Goal: Task Accomplishment & Management: Use online tool/utility

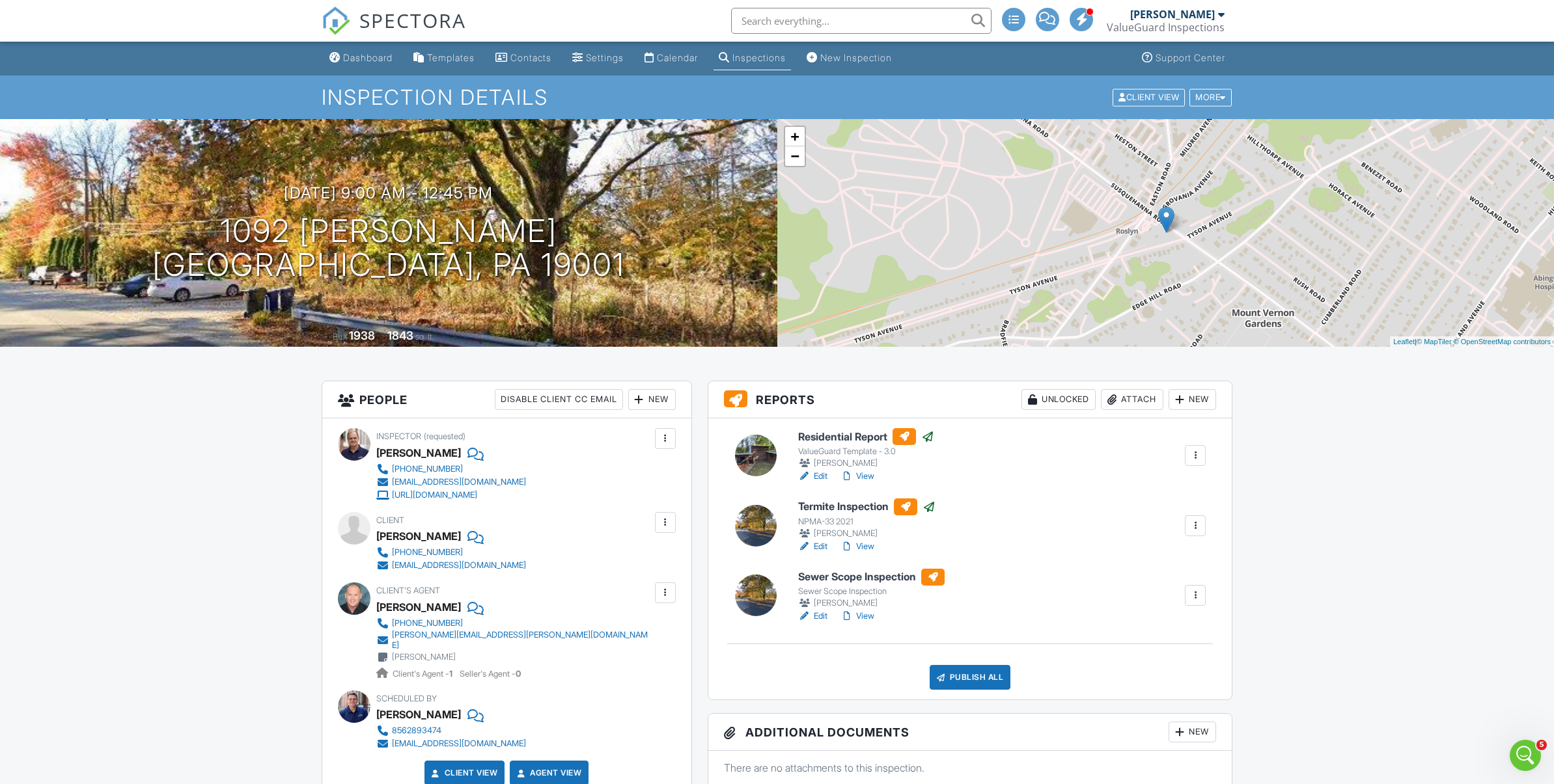
click at [777, 62] on div "Inspections" at bounding box center [759, 57] width 53 height 11
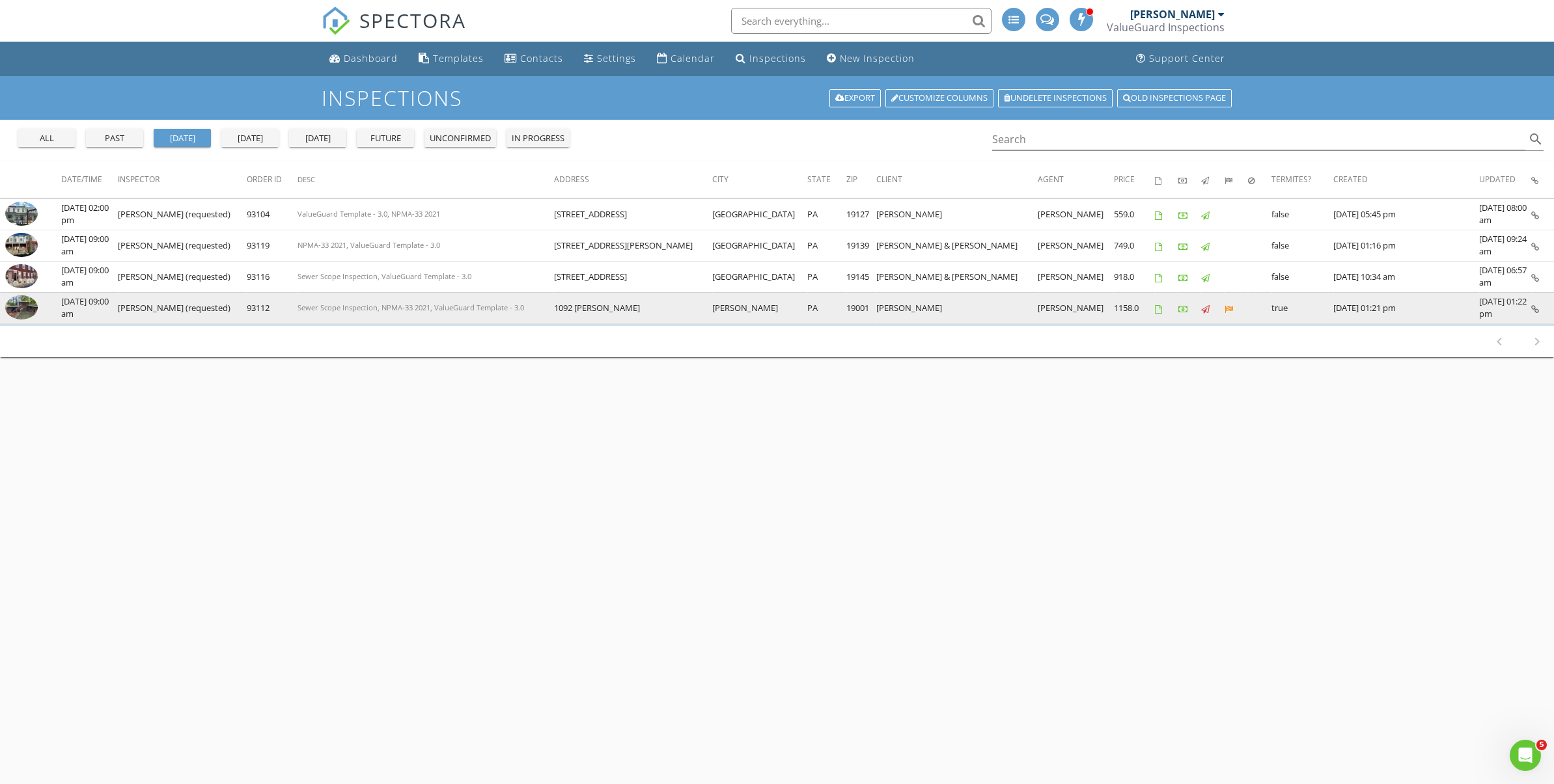
click at [17, 312] on img at bounding box center [20, 307] width 32 height 24
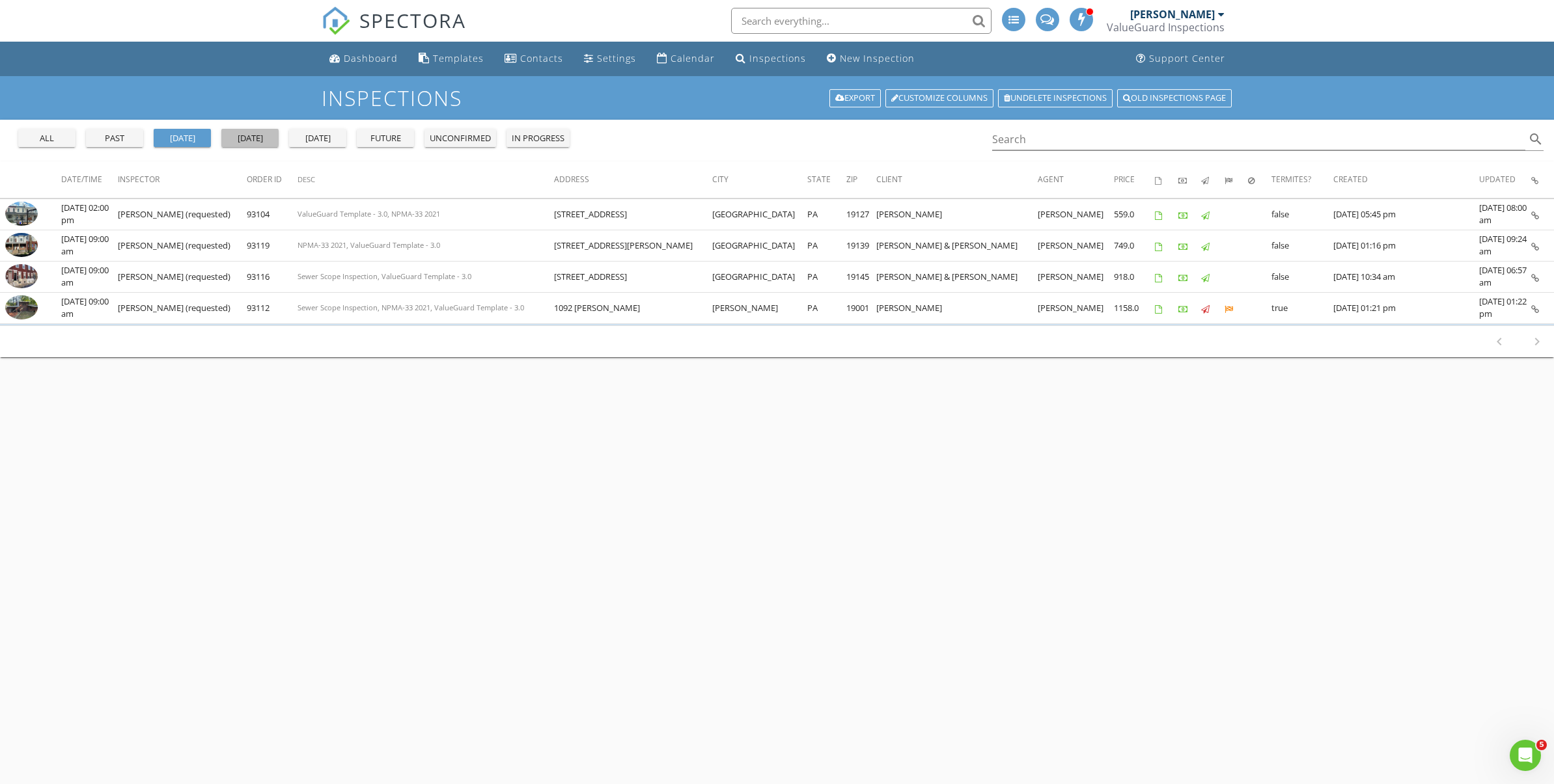
click at [249, 145] on button "today" at bounding box center [250, 138] width 57 height 18
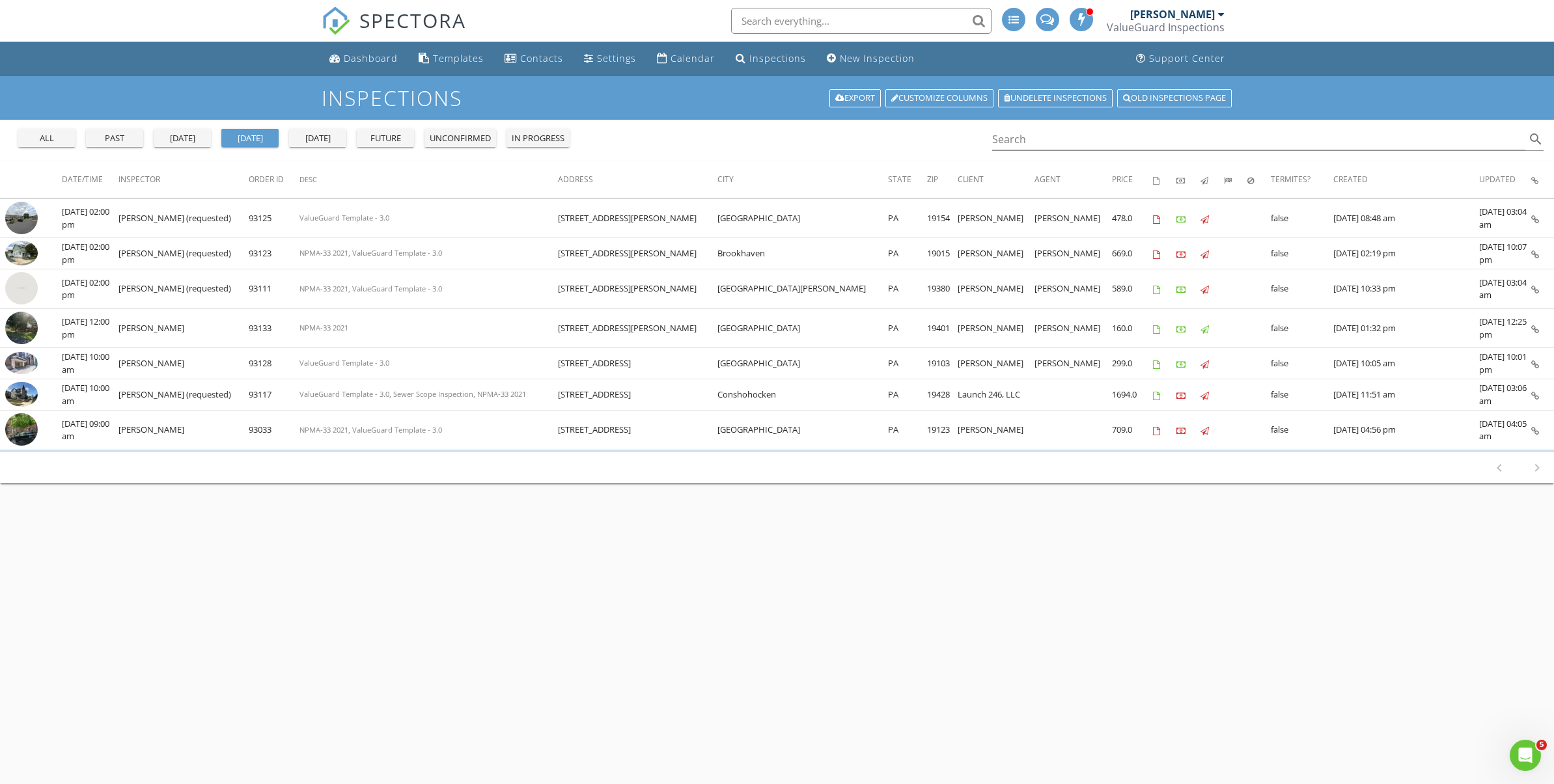
click at [309, 144] on div "tomorrow" at bounding box center [318, 138] width 47 height 13
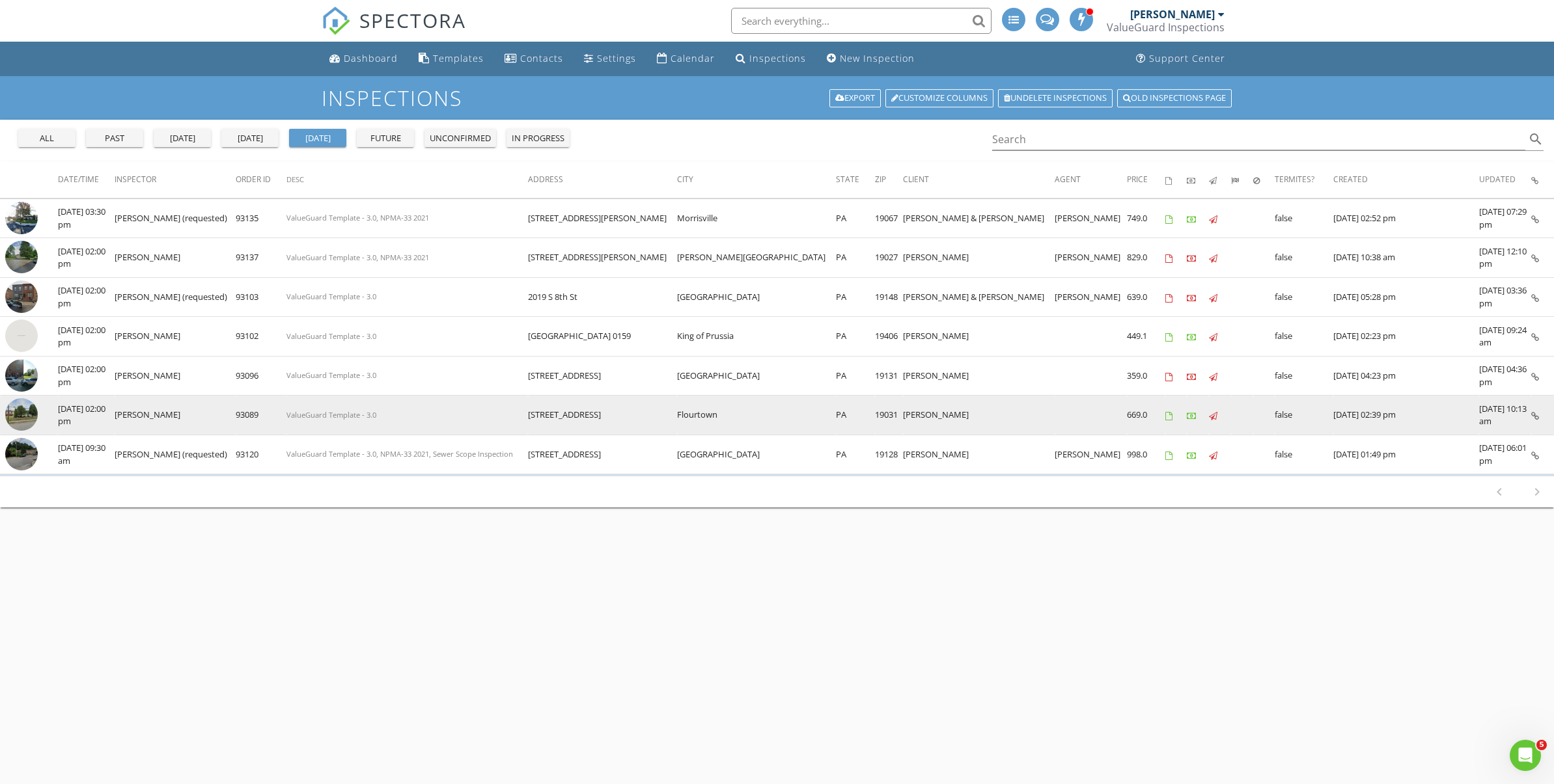
click at [30, 418] on img at bounding box center [20, 414] width 32 height 32
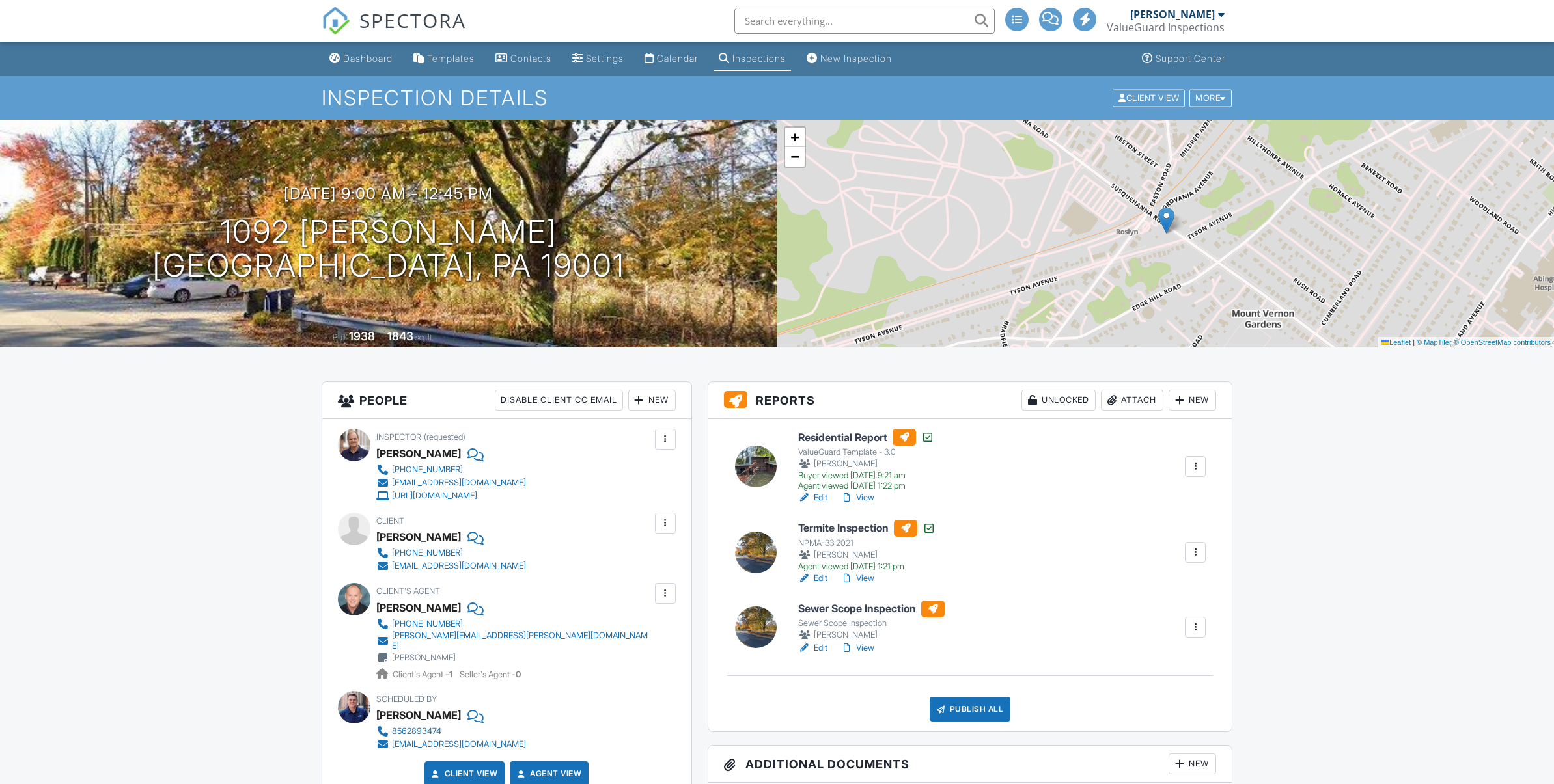
click at [870, 649] on link "View" at bounding box center [857, 648] width 34 height 13
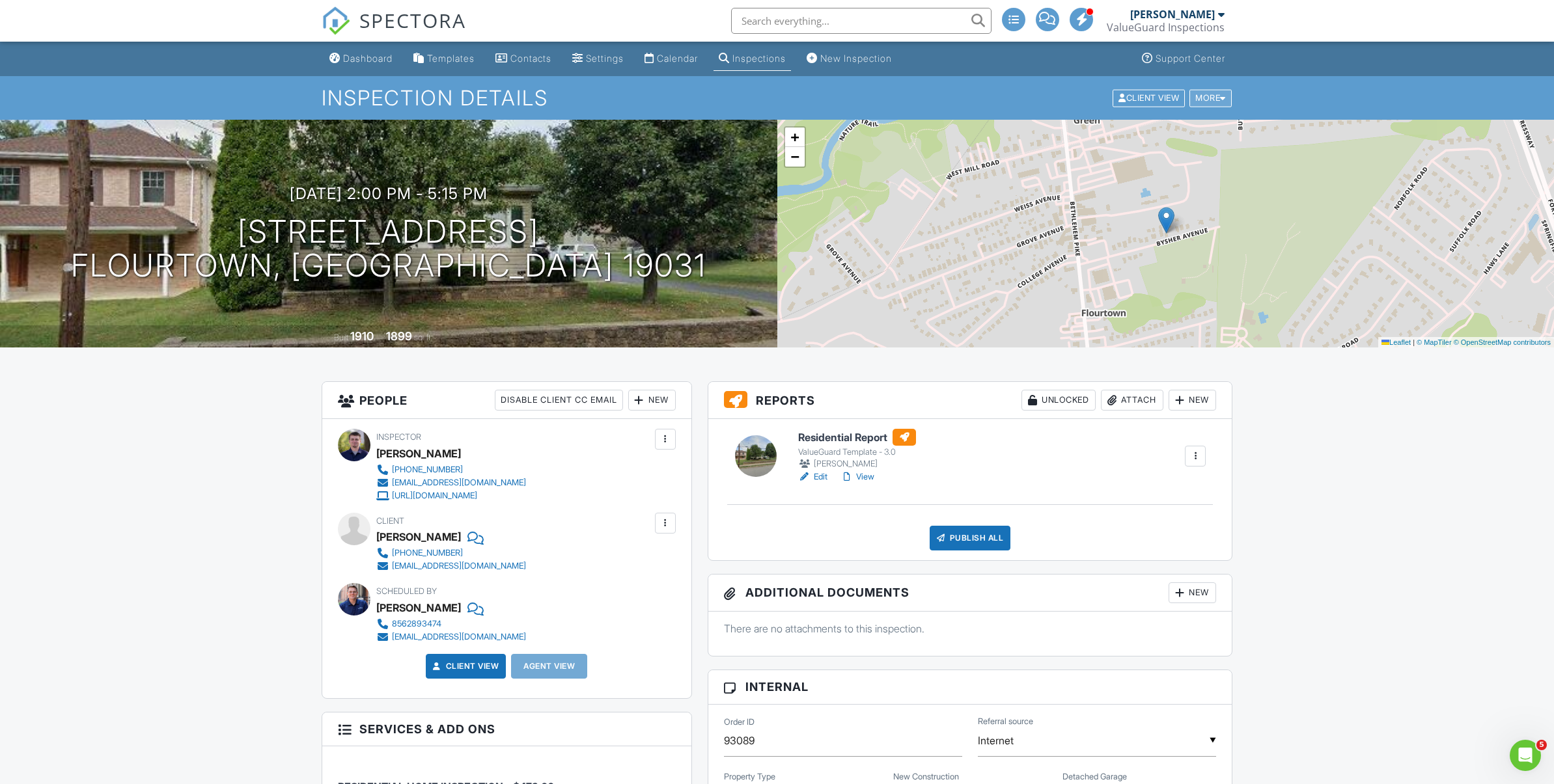
click at [1202, 94] on div "More" at bounding box center [1211, 98] width 43 height 17
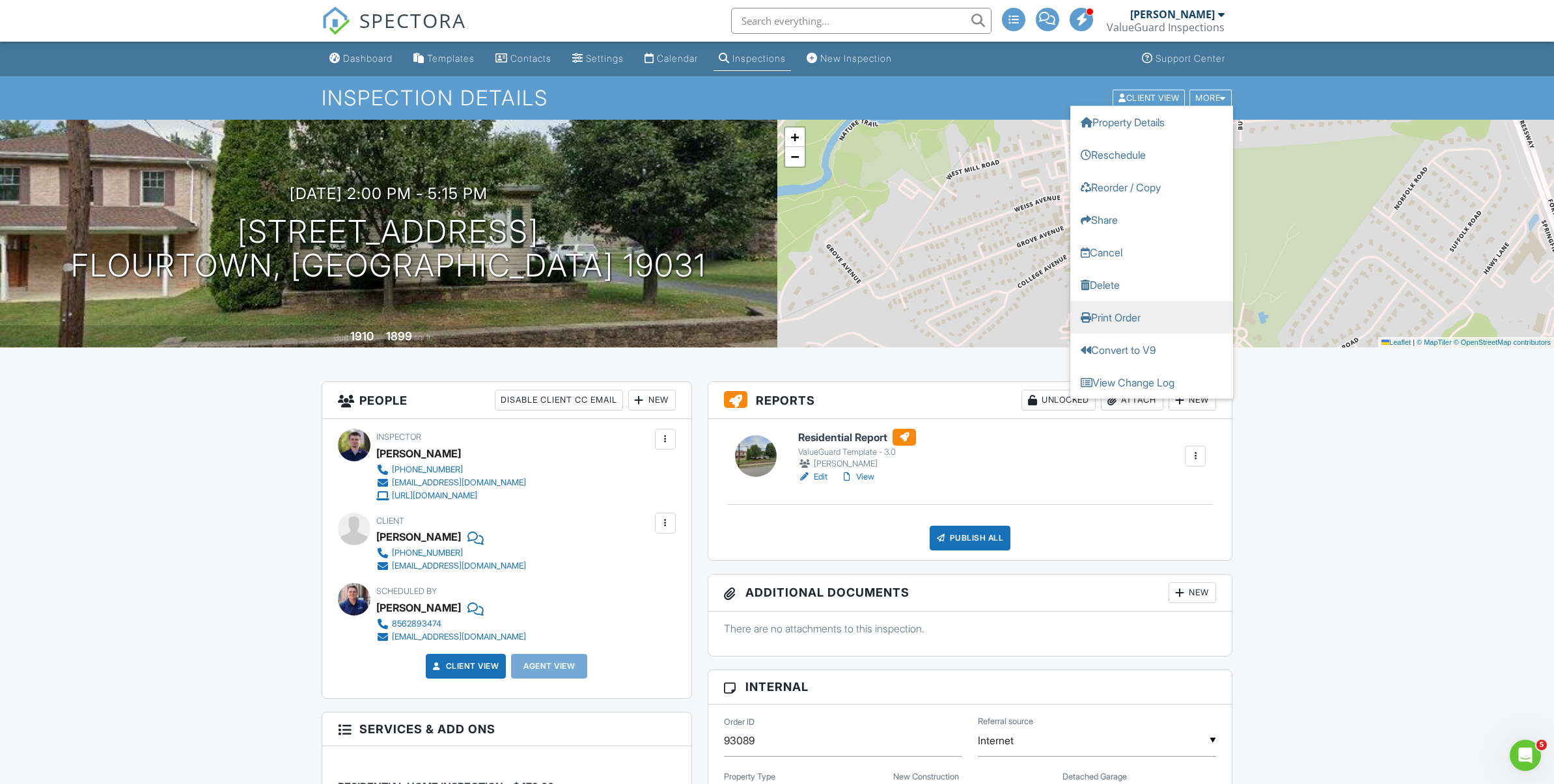
click at [1133, 314] on link "Print Order" at bounding box center [1151, 317] width 162 height 32
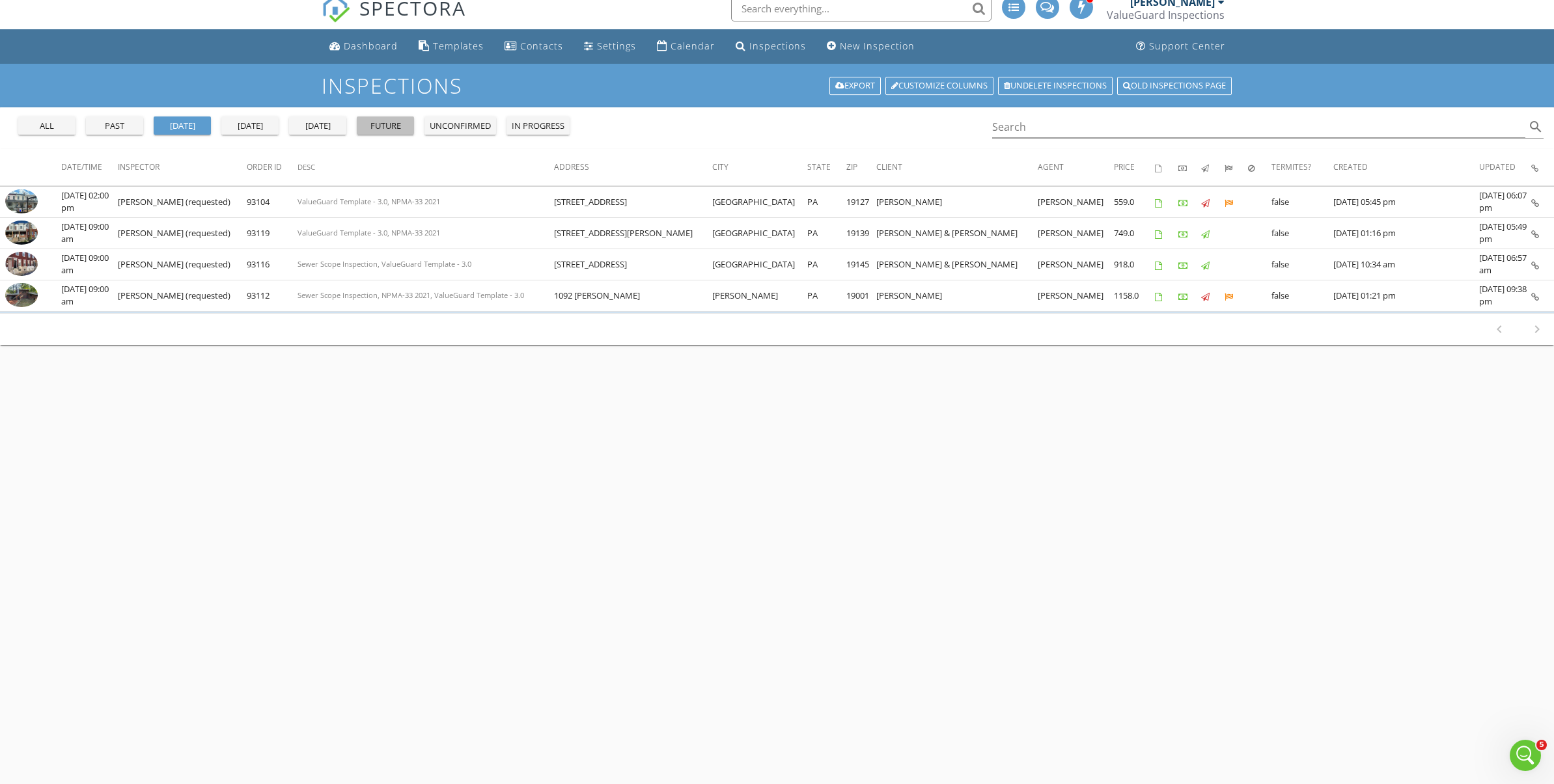
click at [414, 130] on button "future" at bounding box center [385, 125] width 57 height 18
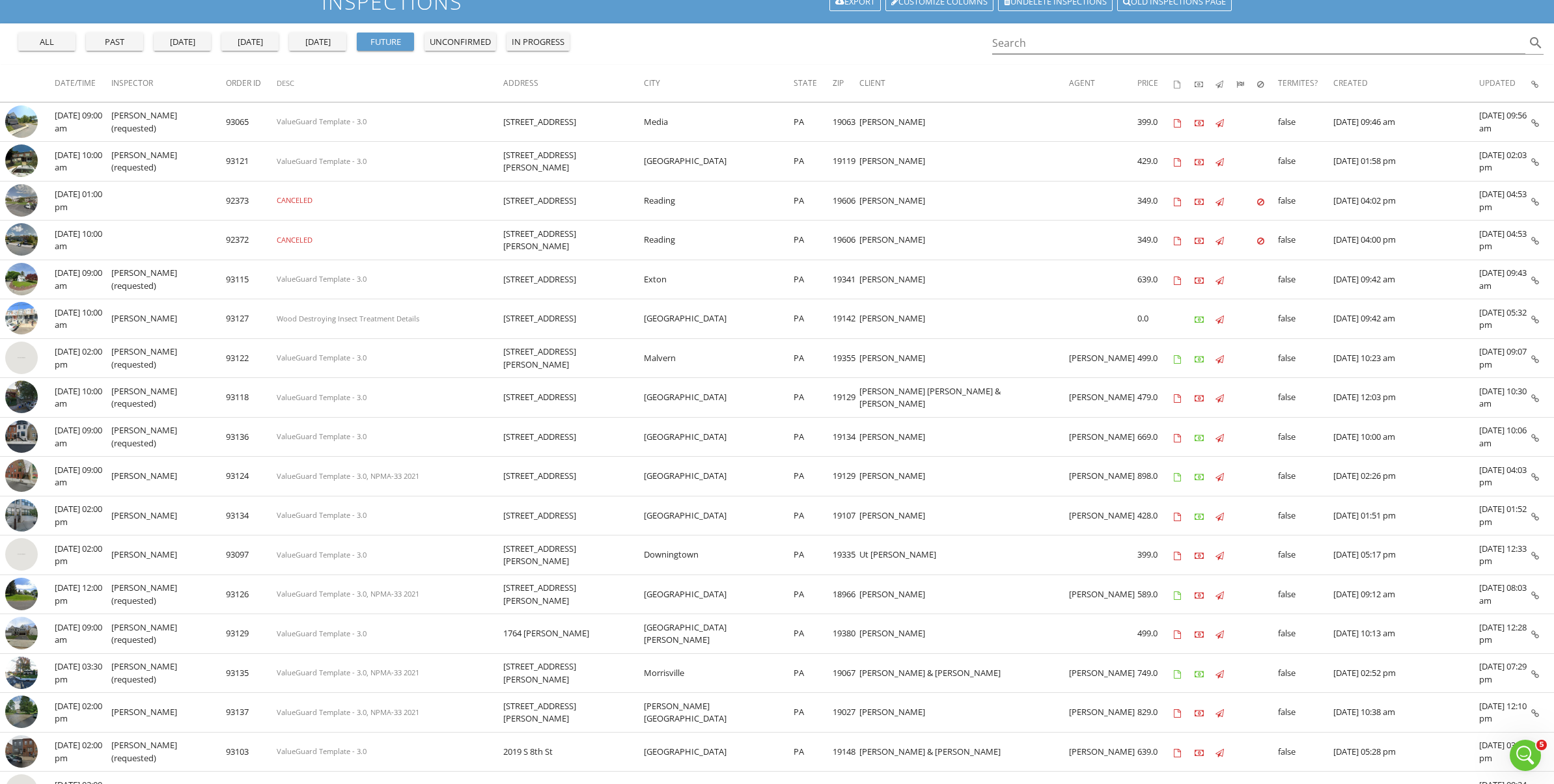
scroll to position [102, 0]
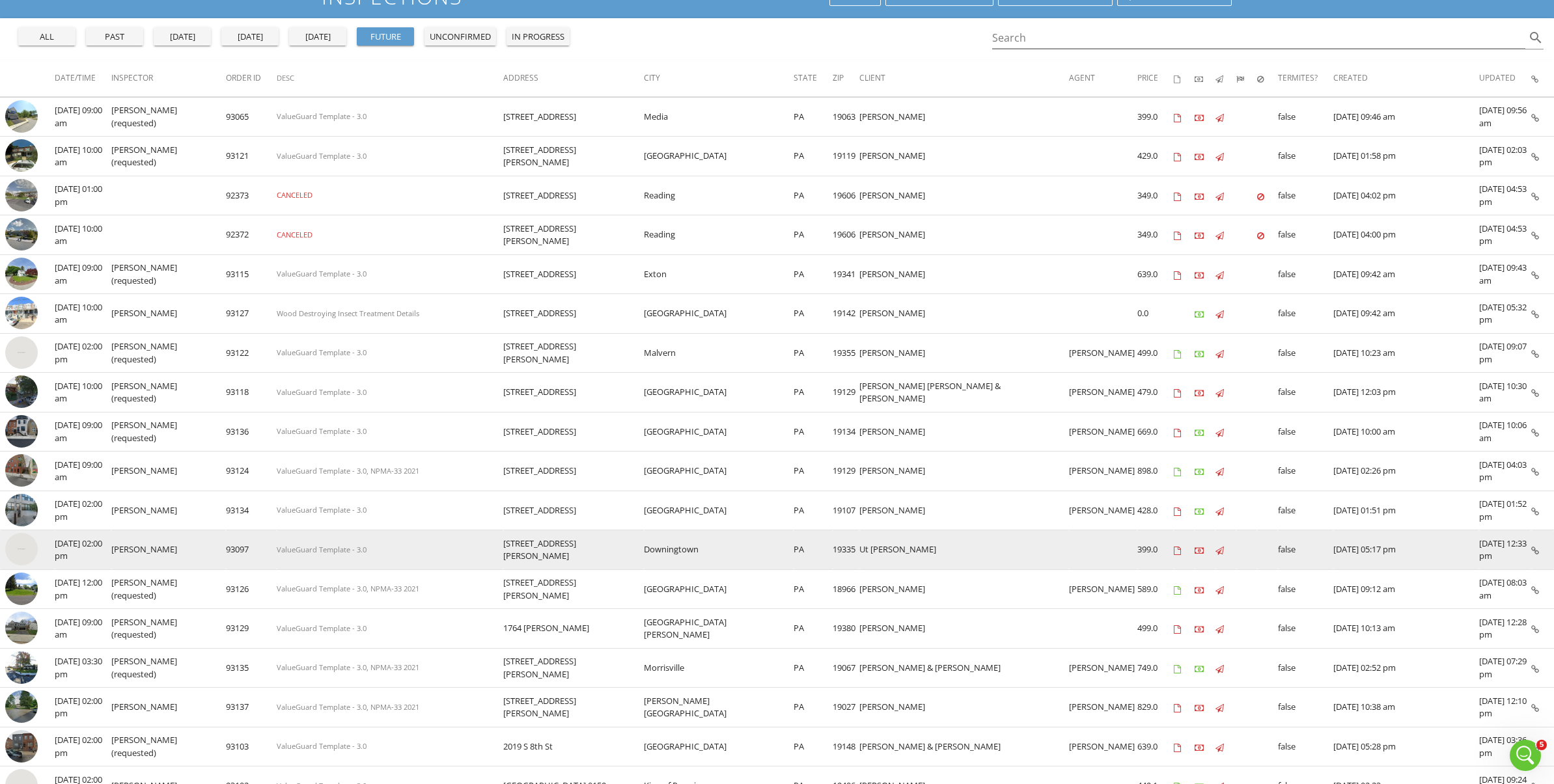
click at [23, 551] on img at bounding box center [20, 549] width 32 height 32
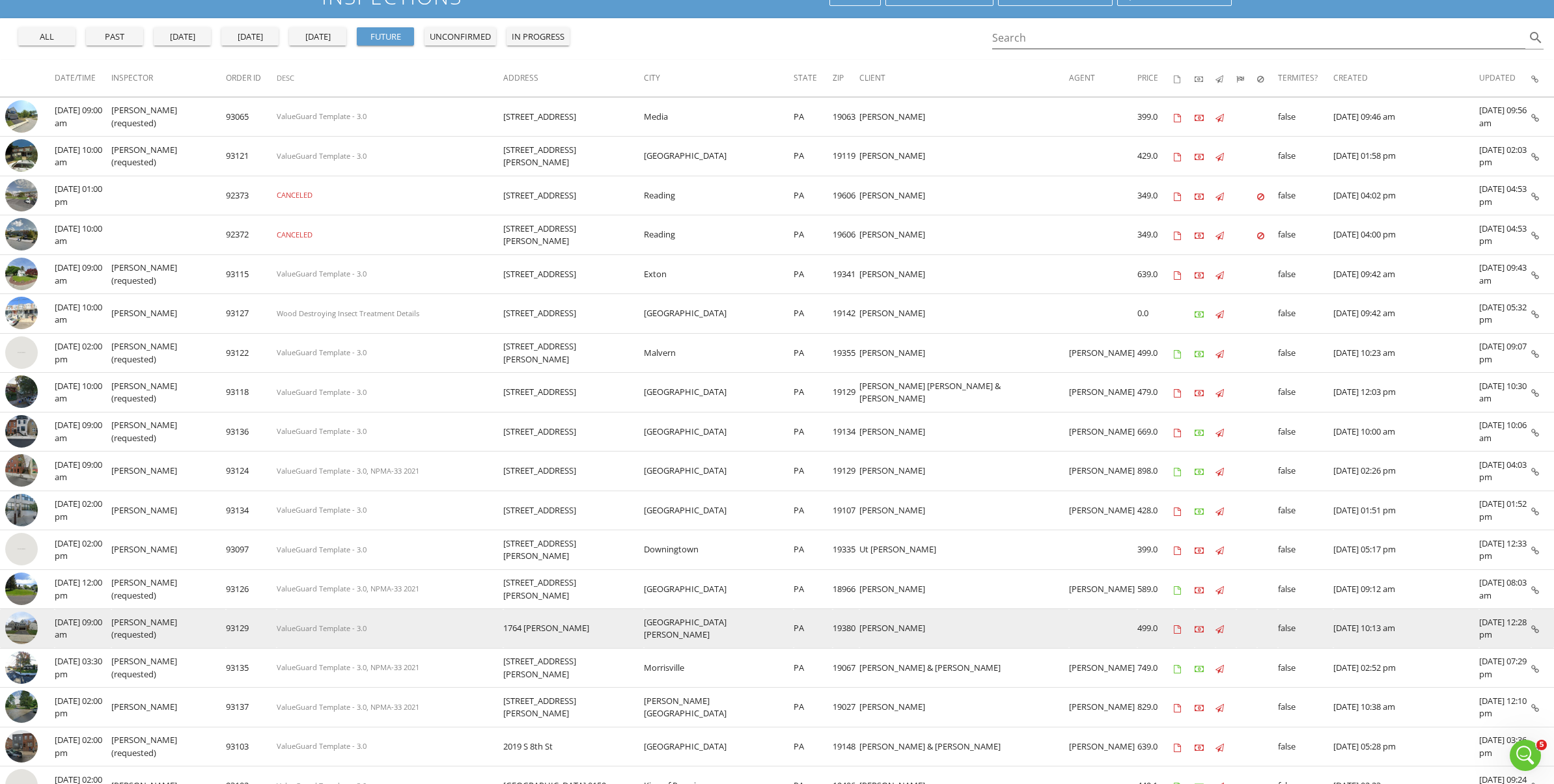
click at [22, 627] on img at bounding box center [20, 628] width 32 height 32
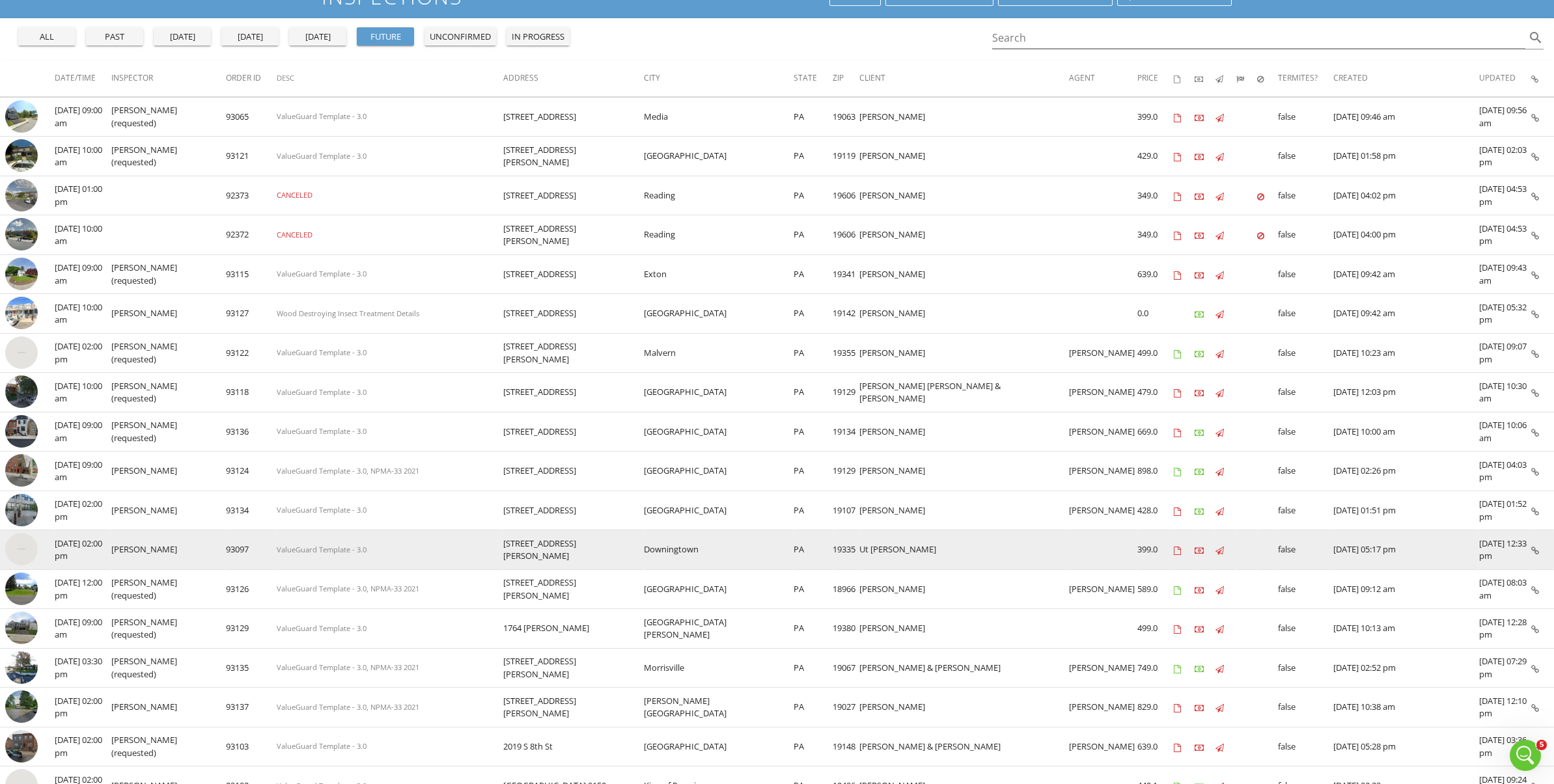
click at [26, 555] on img at bounding box center [20, 549] width 32 height 32
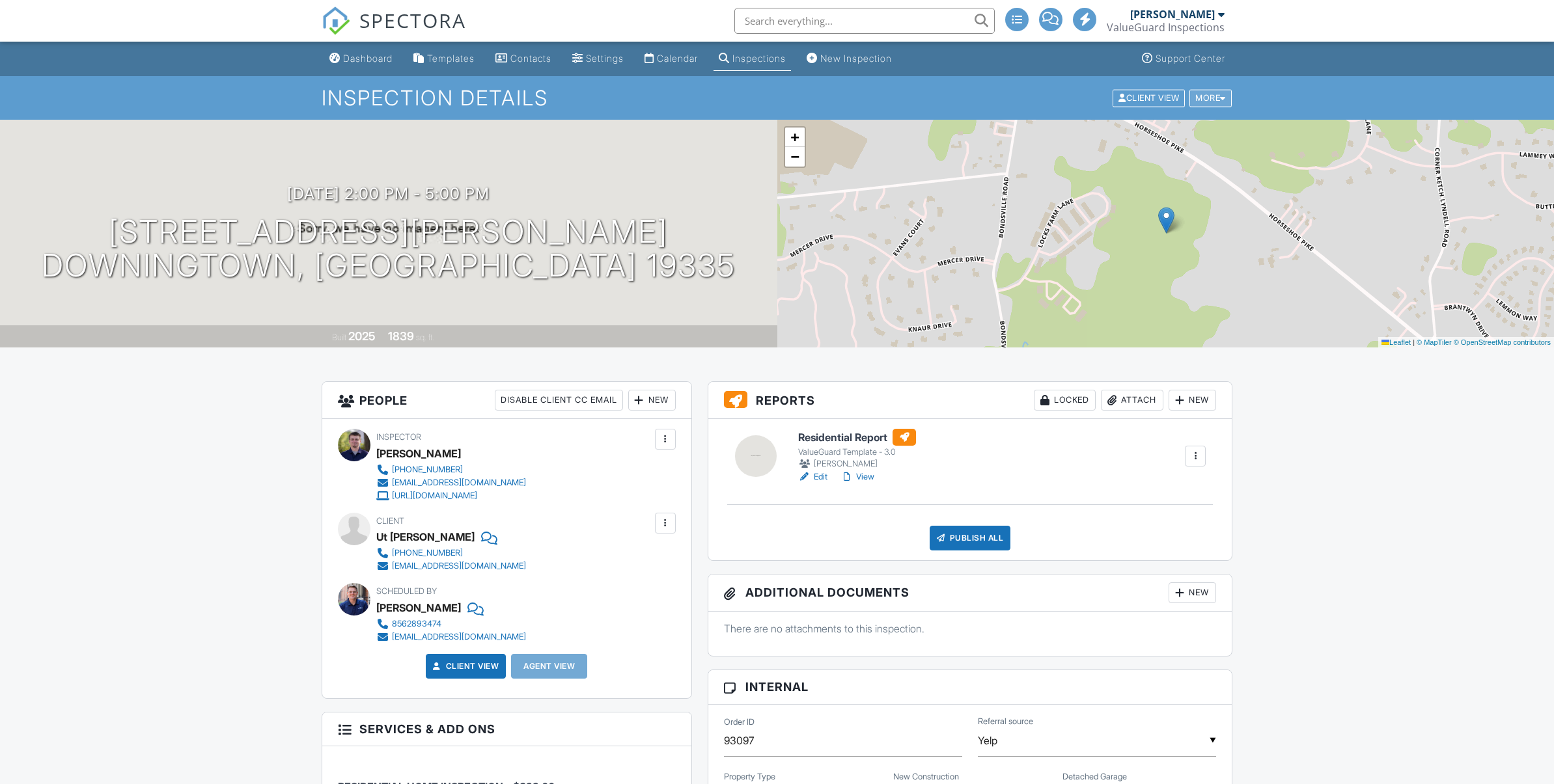
click at [1207, 101] on div "More" at bounding box center [1211, 98] width 43 height 17
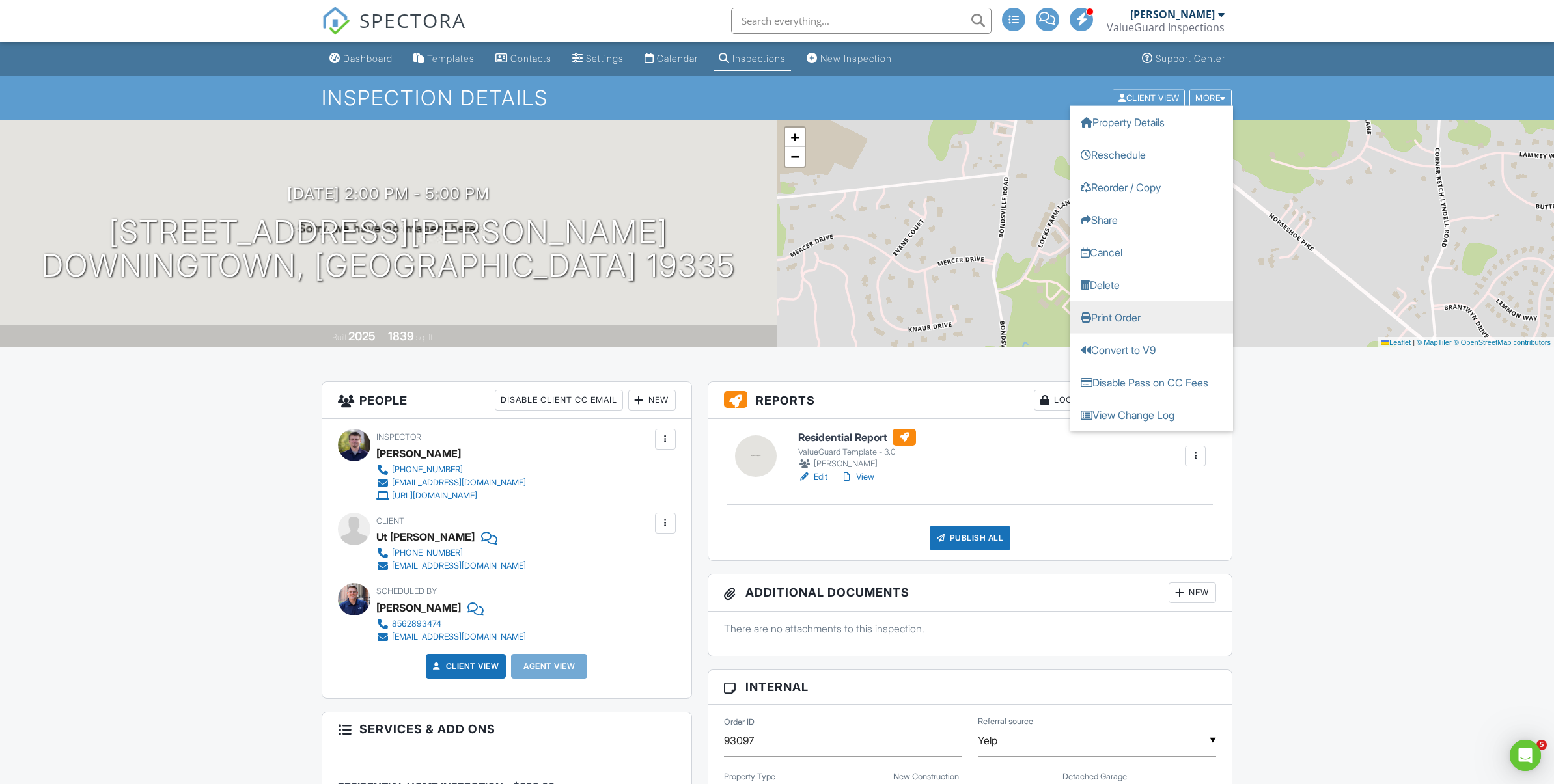
click at [1157, 310] on link "Print Order" at bounding box center [1151, 317] width 162 height 32
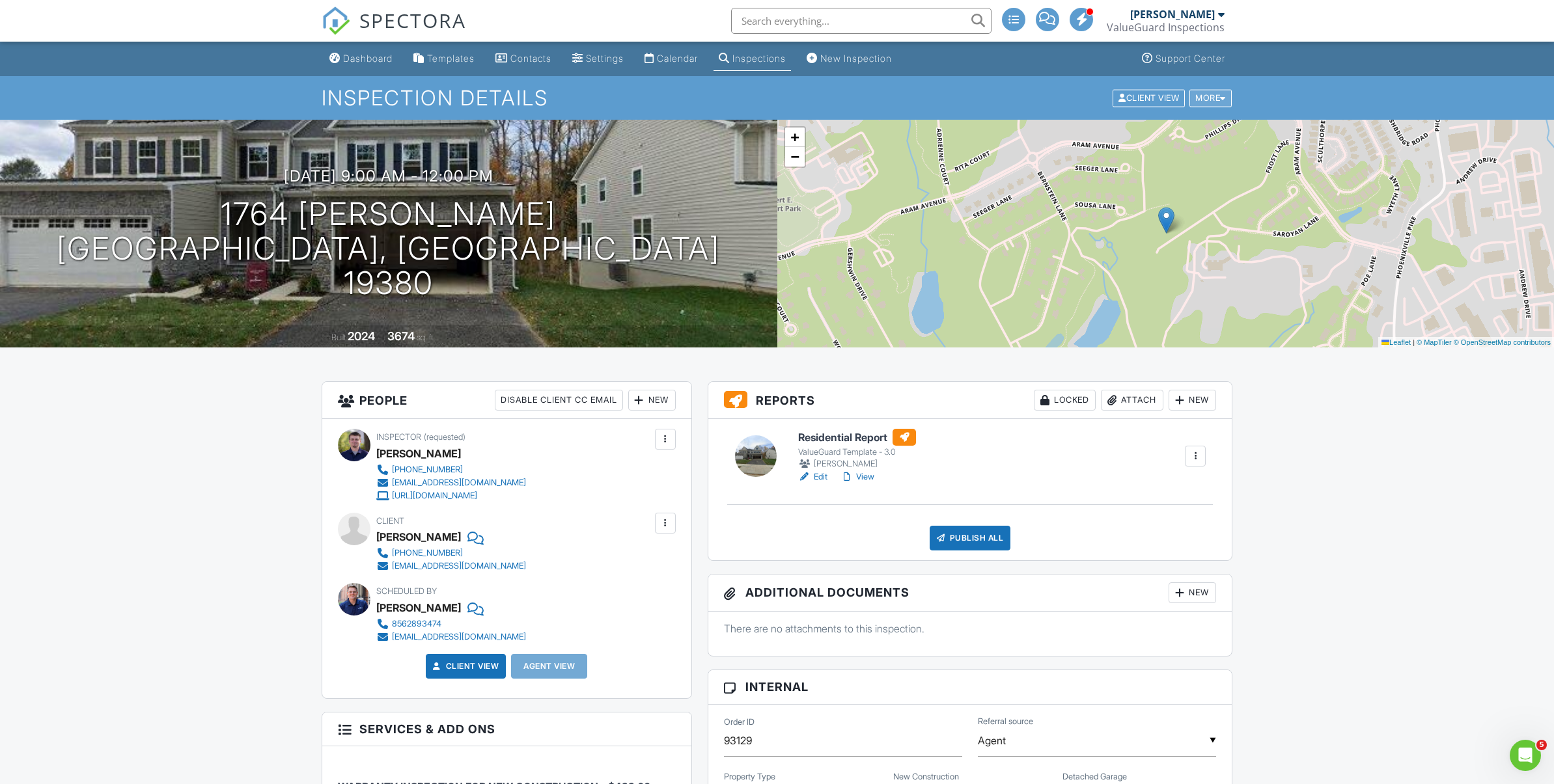
click at [1209, 99] on div "More" at bounding box center [1211, 98] width 43 height 17
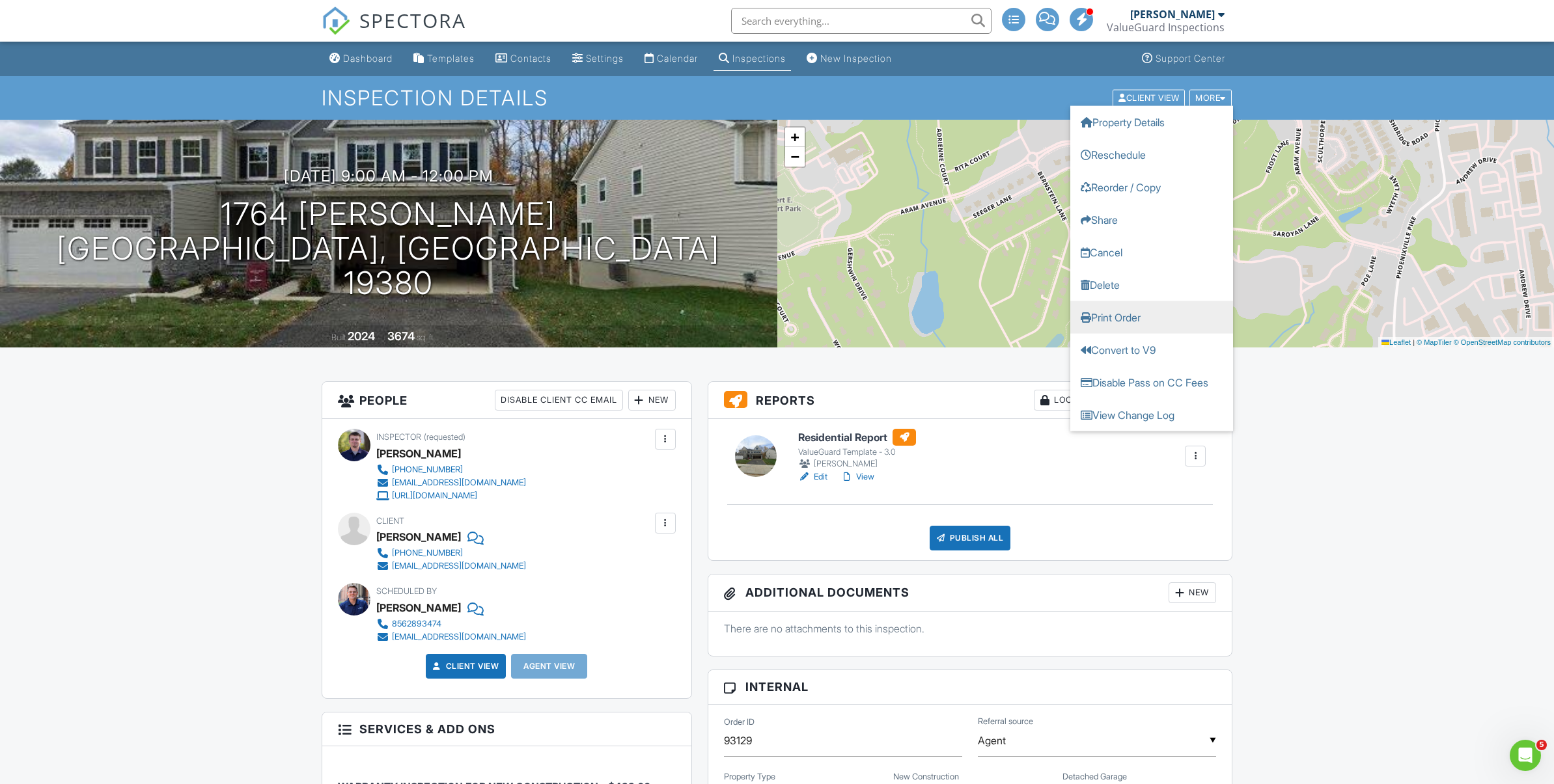
click at [1165, 322] on link "Print Order" at bounding box center [1151, 317] width 162 height 32
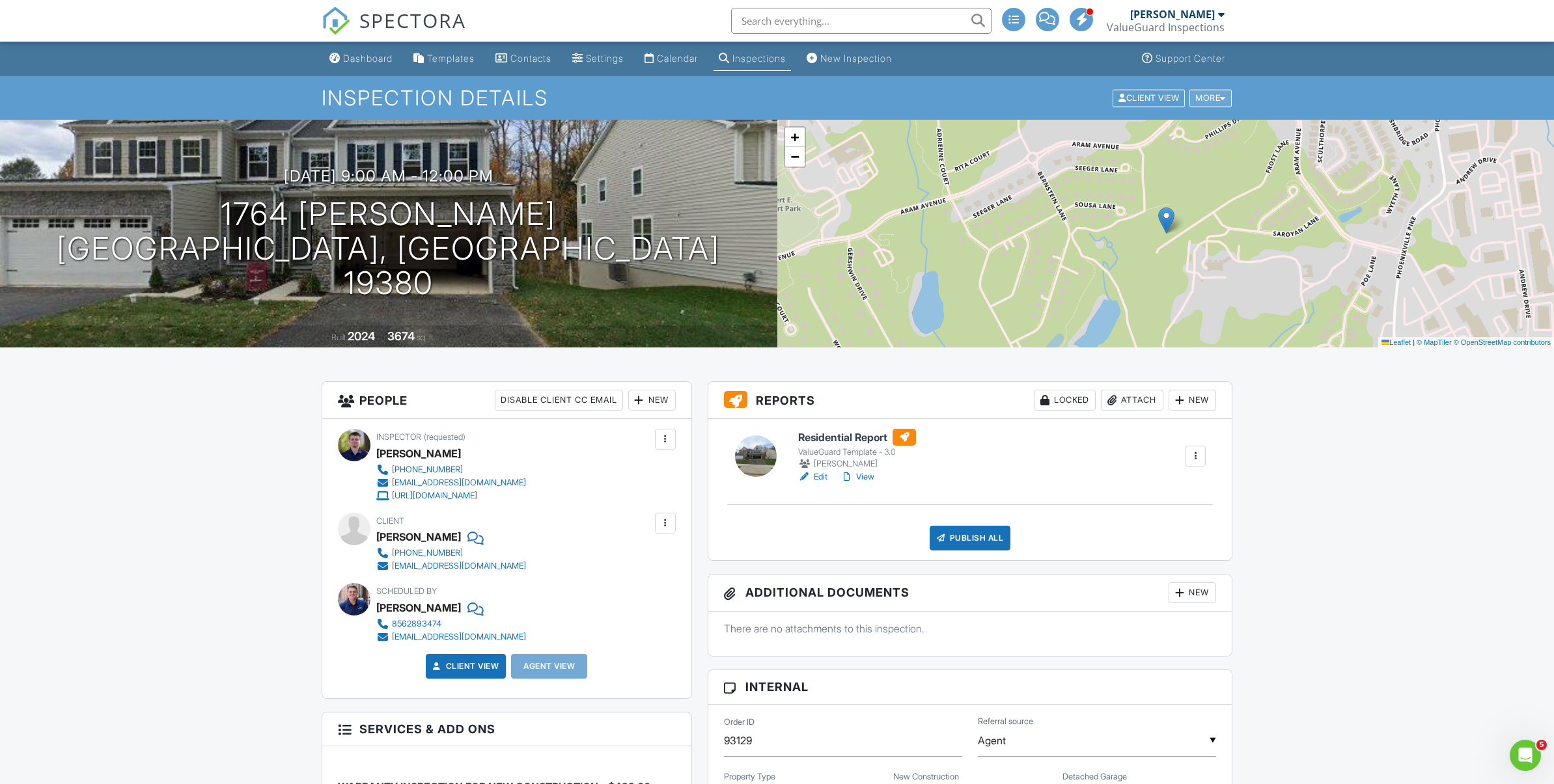
click at [1215, 102] on div "More" at bounding box center [1211, 98] width 43 height 17
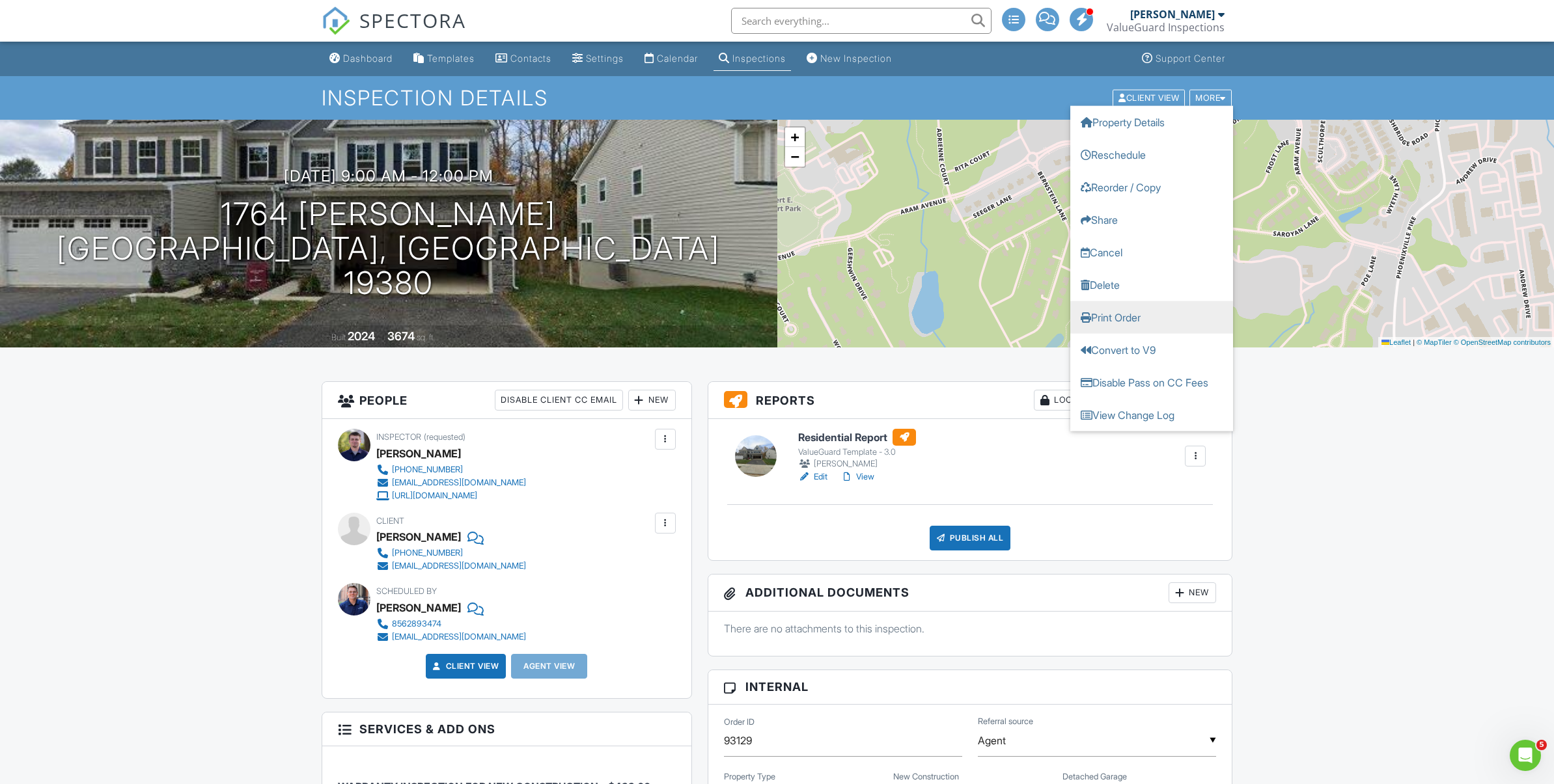
click at [1161, 322] on link "Print Order" at bounding box center [1151, 317] width 162 height 32
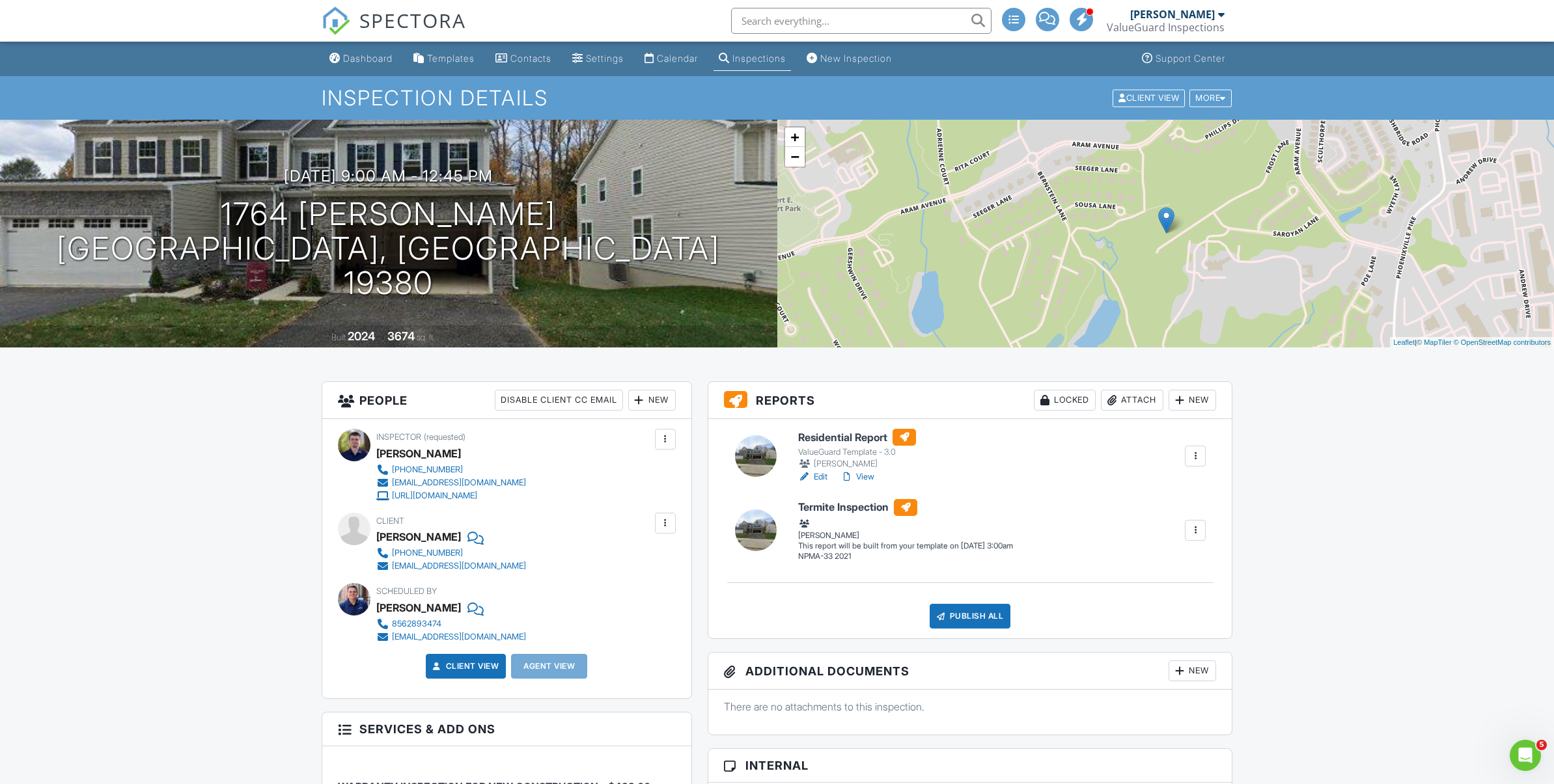
click at [1196, 529] on div at bounding box center [1194, 529] width 13 height 13
click at [1169, 557] on div "Build Now" at bounding box center [1148, 556] width 104 height 16
click at [1212, 106] on div "More" at bounding box center [1211, 98] width 43 height 17
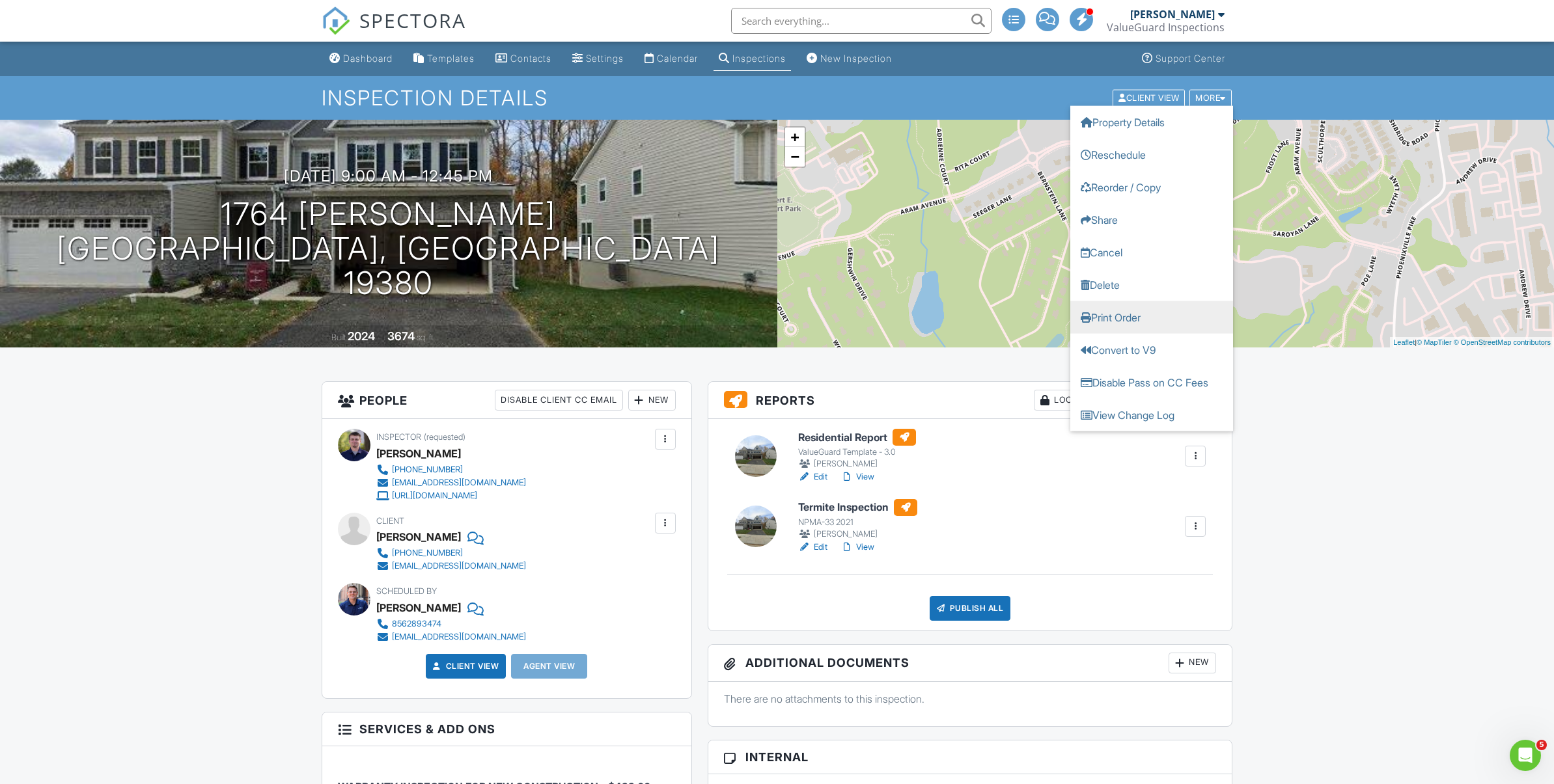
click at [1172, 316] on link "Print Order" at bounding box center [1151, 317] width 162 height 32
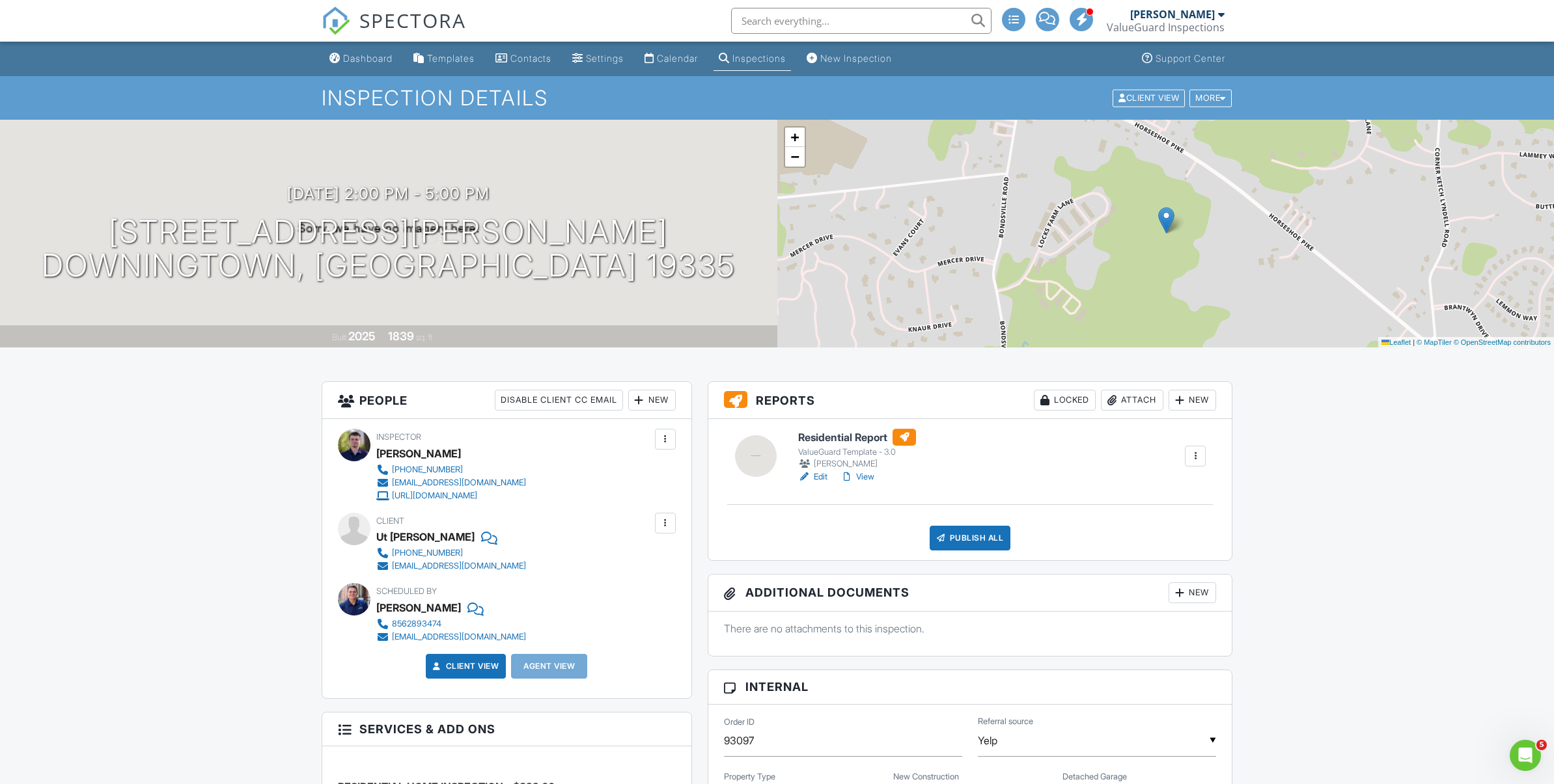
scroll to position [1, 0]
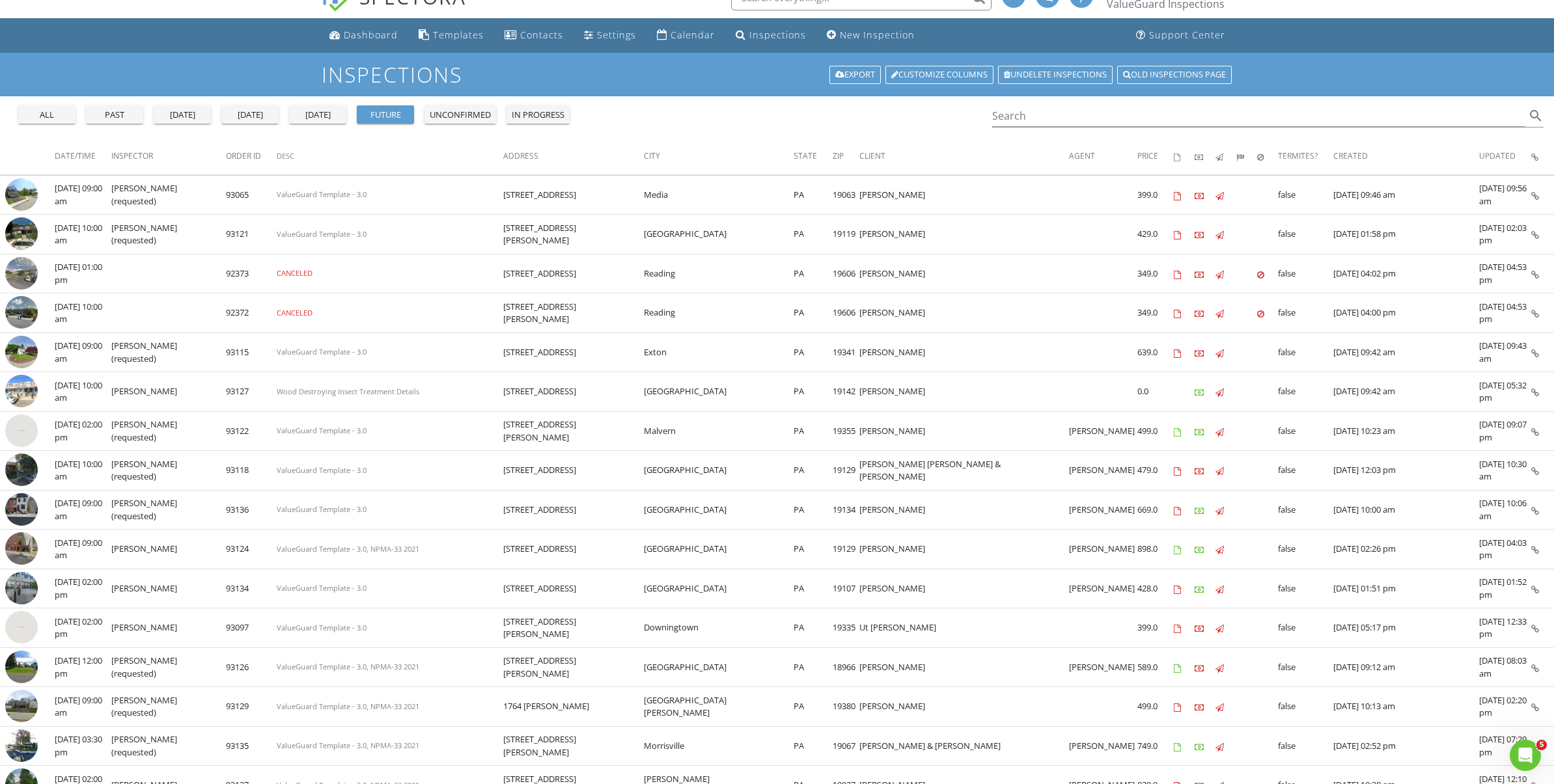
click at [244, 114] on div "[DATE]" at bounding box center [250, 115] width 47 height 13
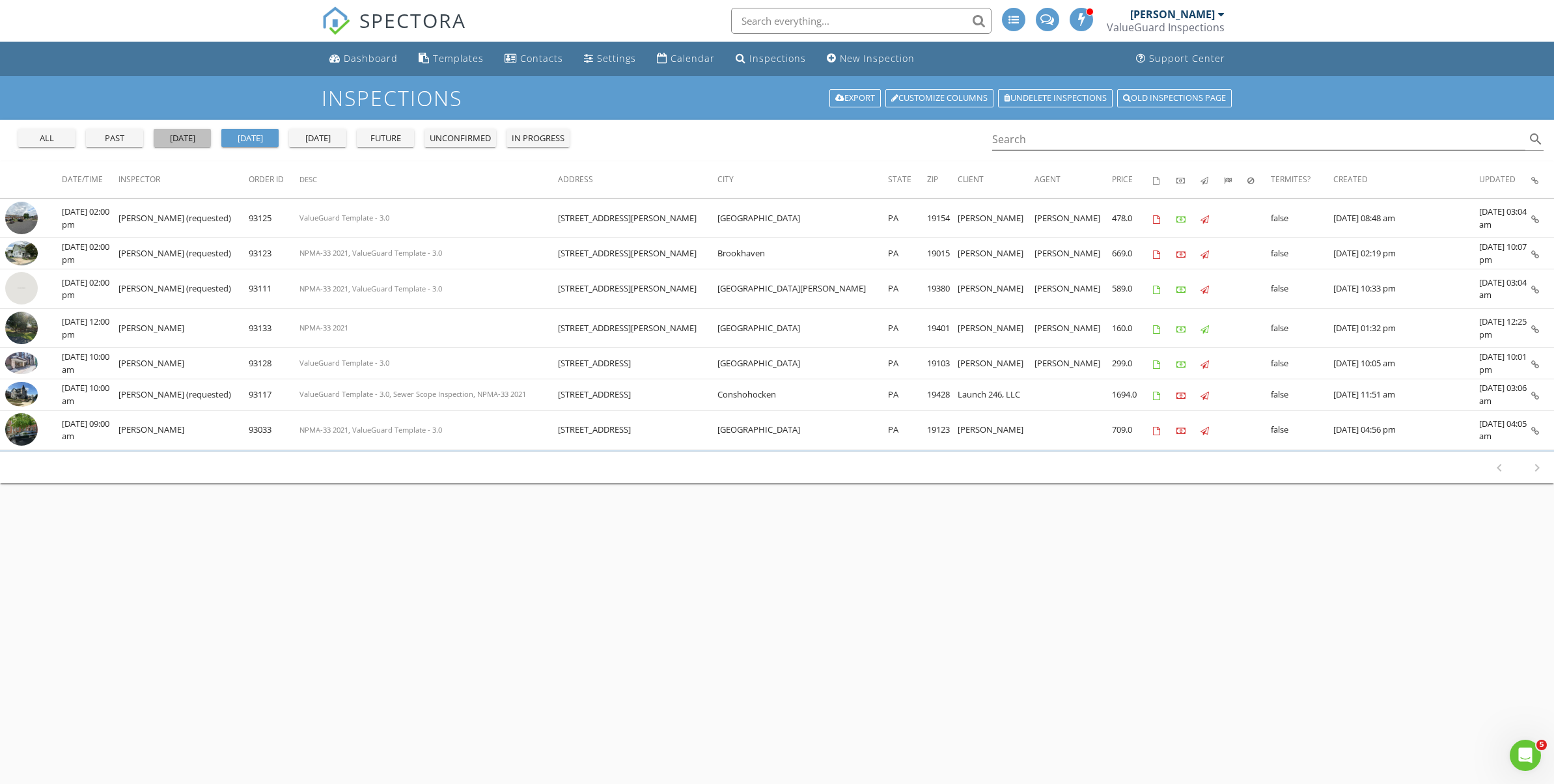
click at [192, 137] on div "[DATE]" at bounding box center [182, 138] width 47 height 13
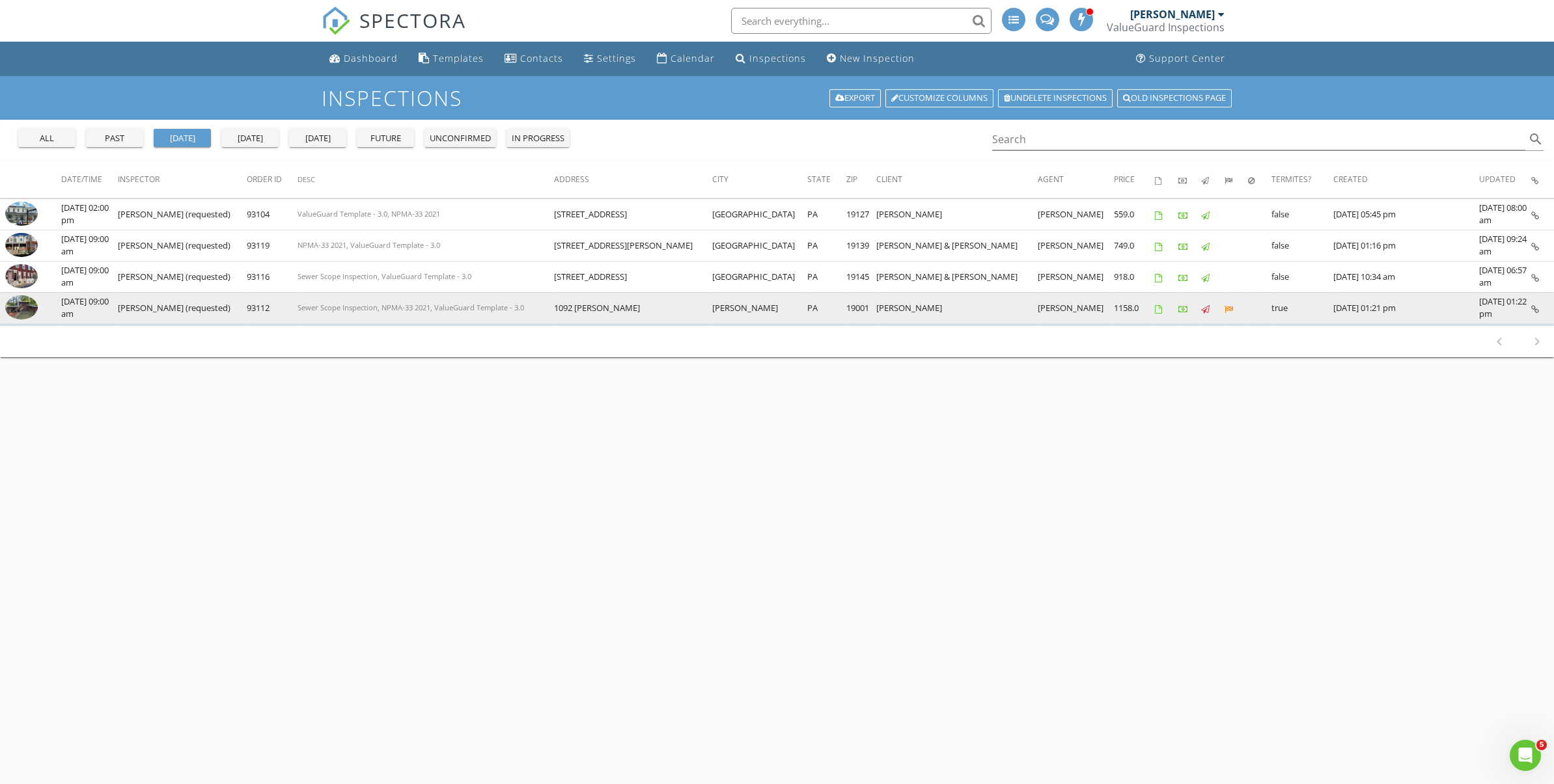
click at [19, 311] on img at bounding box center [20, 307] width 32 height 24
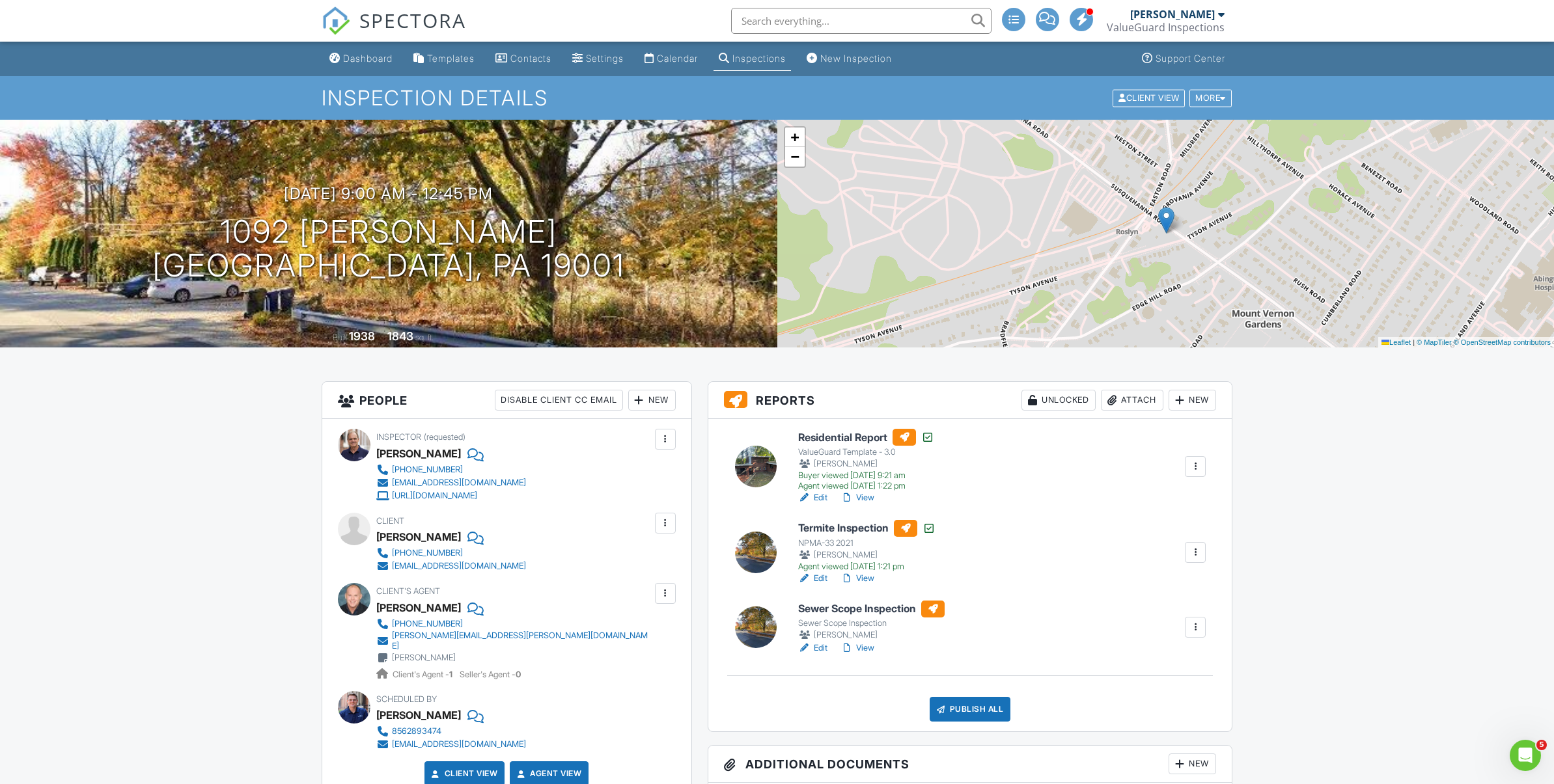
click at [868, 647] on link "View" at bounding box center [857, 648] width 34 height 13
